Goal: Information Seeking & Learning: Learn about a topic

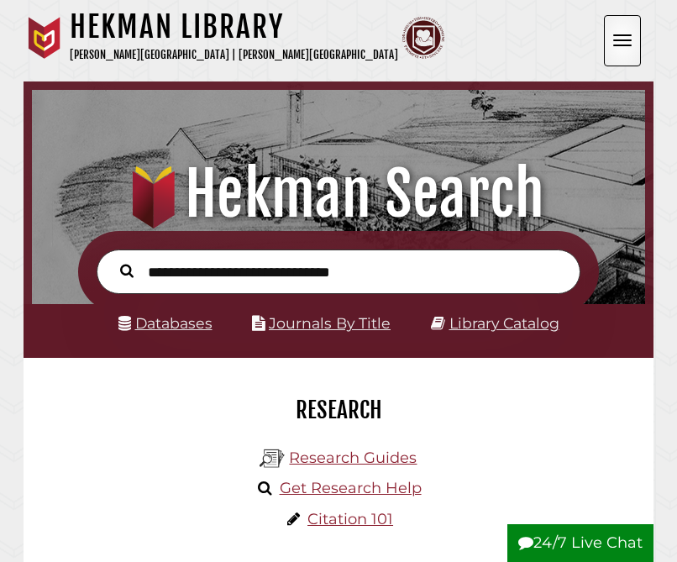
scroll to position [201, 604]
type input "******"
click at [112, 259] on button "Search" at bounding box center [127, 269] width 30 height 21
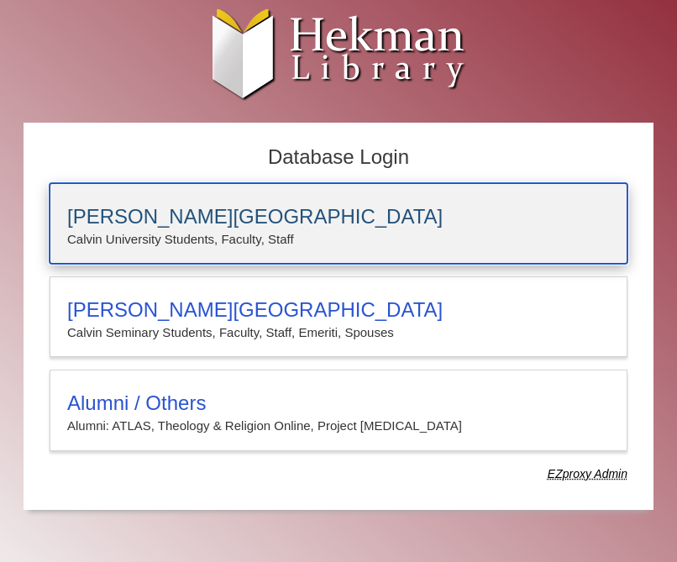
click at [190, 235] on p "Calvin University Students, Faculty, Staff" at bounding box center [338, 239] width 542 height 22
